Goal: Transaction & Acquisition: Download file/media

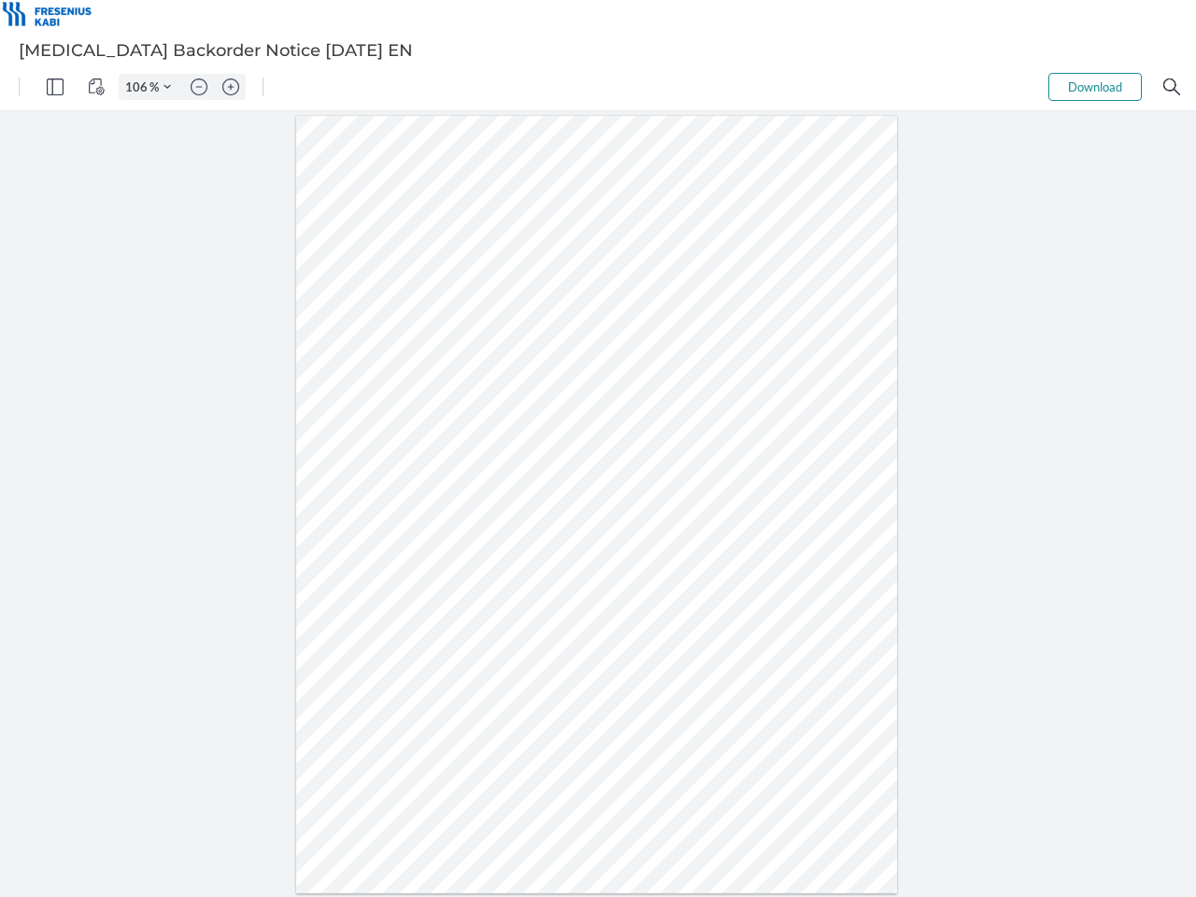
click at [55, 87] on img "Panel" at bounding box center [55, 86] width 17 height 17
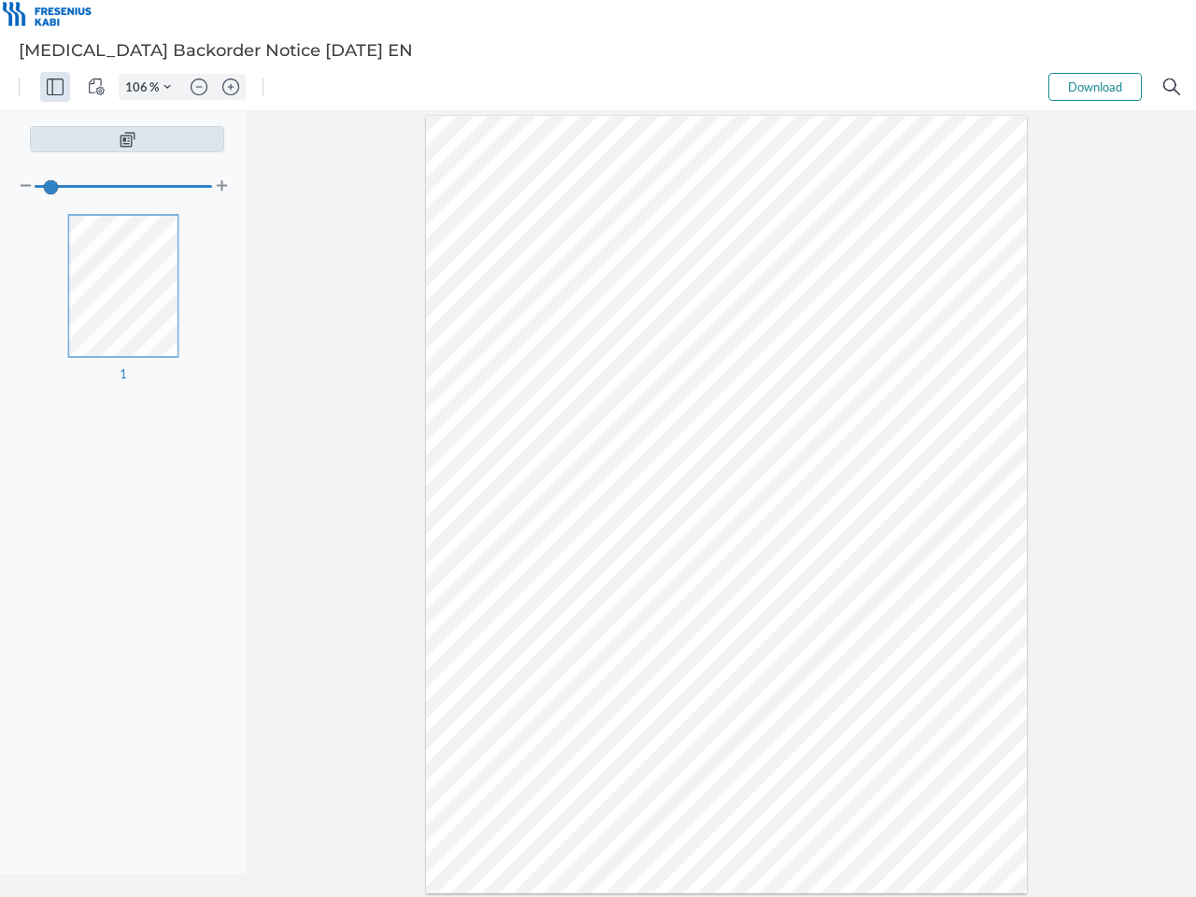
click at [96, 87] on img "View Controls" at bounding box center [96, 86] width 17 height 17
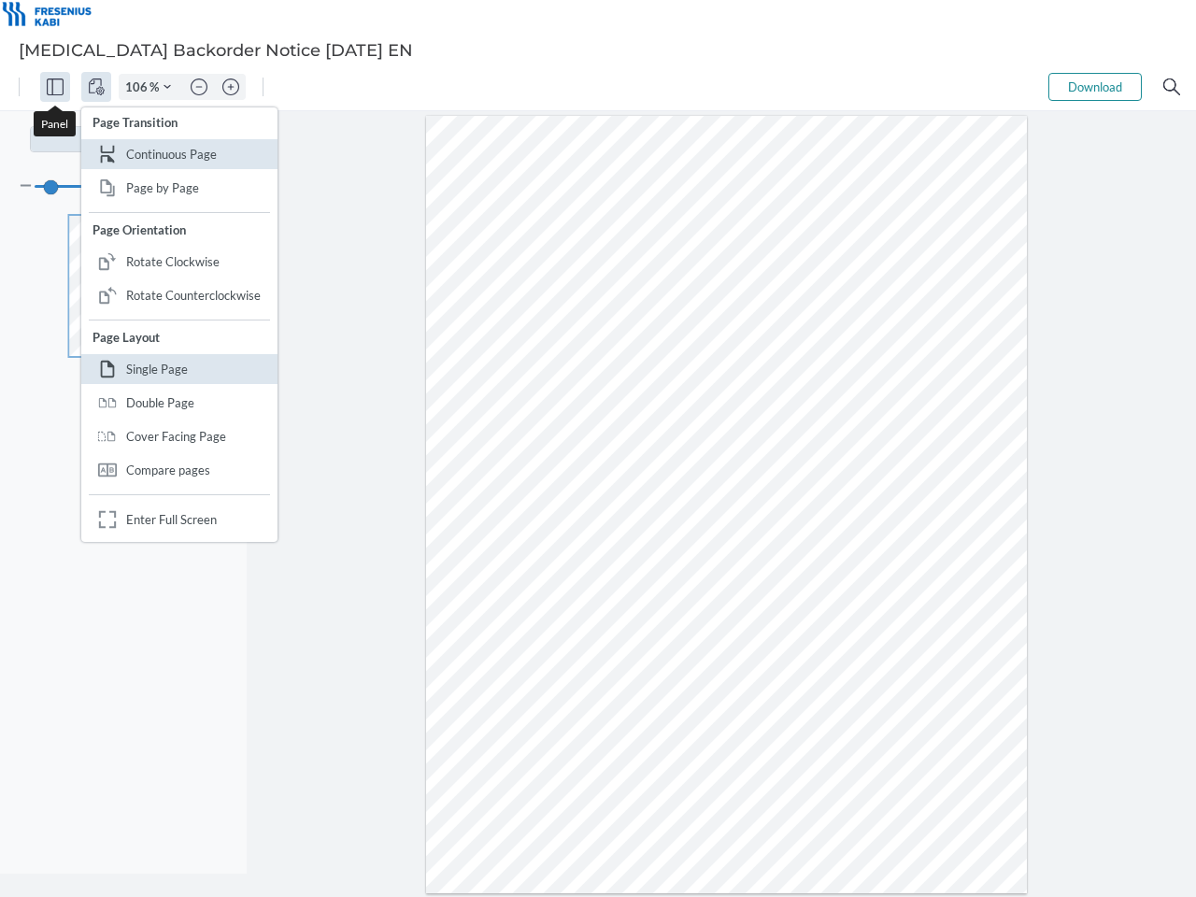
click at [139, 87] on input "106" at bounding box center [135, 86] width 30 height 17
click at [167, 87] on img "Zoom Controls" at bounding box center [166, 86] width 7 height 7
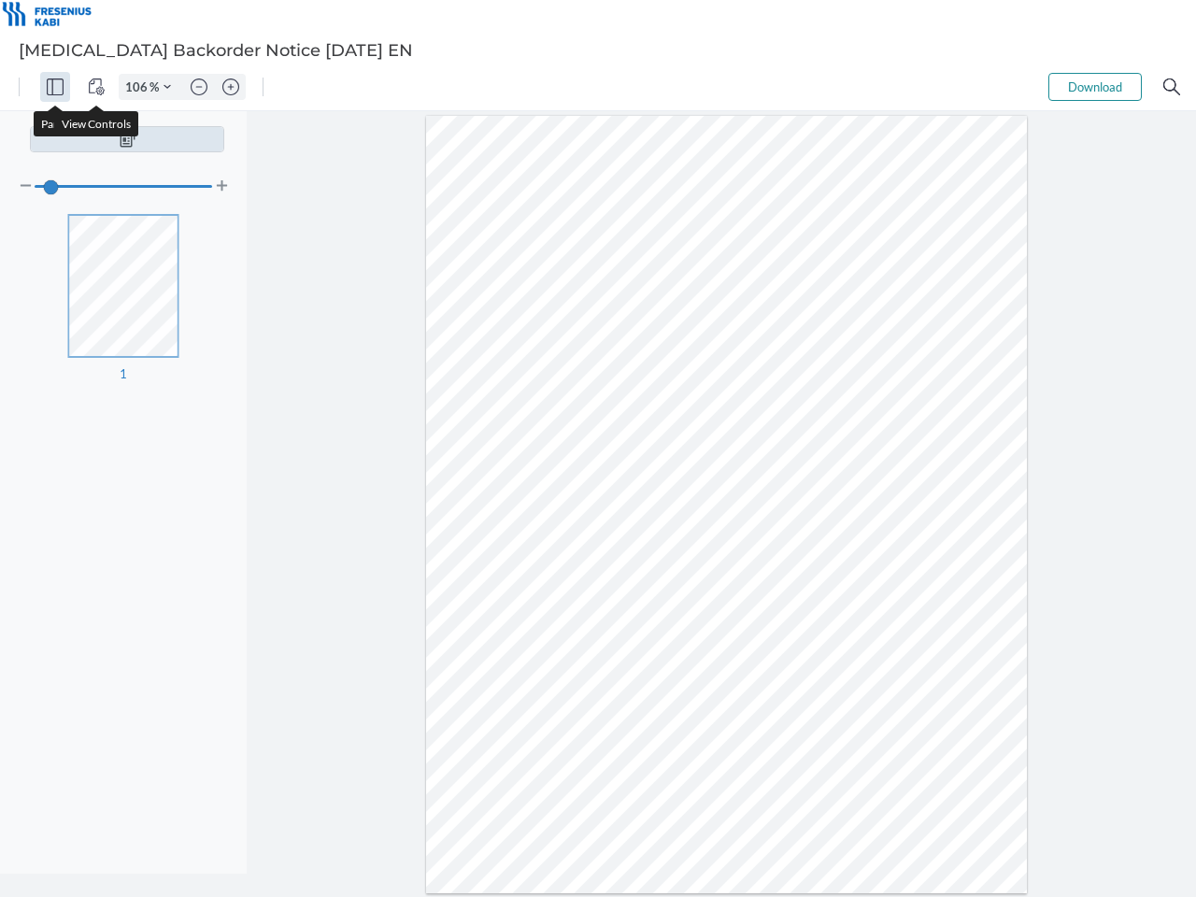
click at [199, 87] on img "Zoom out" at bounding box center [199, 86] width 17 height 17
click at [231, 87] on img "Zoom in" at bounding box center [230, 86] width 17 height 17
type input "106"
click at [1095, 87] on button "Download" at bounding box center [1094, 87] width 93 height 28
click at [1171, 87] on img "Search" at bounding box center [1171, 86] width 17 height 17
